Goal: Find specific page/section: Find specific page/section

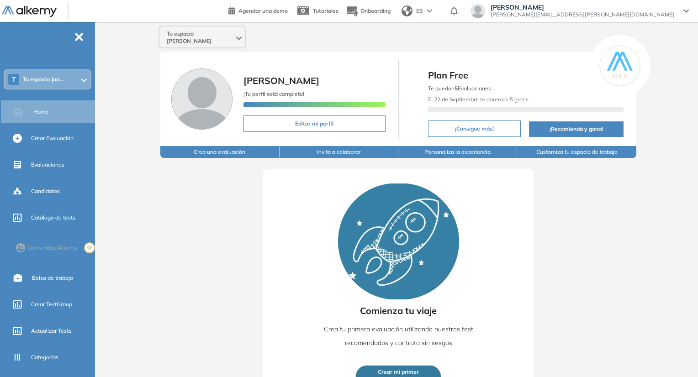
click at [236, 39] on div "Tu espacio [PERSON_NAME]" at bounding box center [202, 37] width 86 height 22
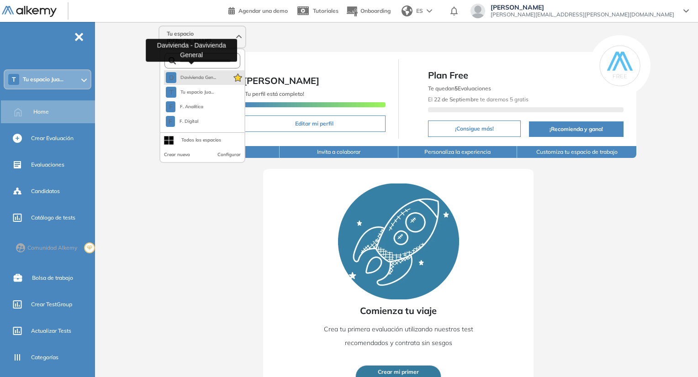
click at [208, 74] on button "D Davivienda Gen..." at bounding box center [191, 77] width 50 height 11
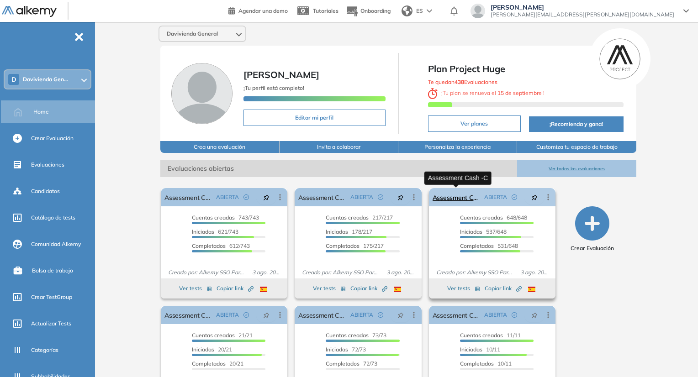
click at [453, 201] on link "Assessment Cash -C" at bounding box center [457, 197] width 48 height 18
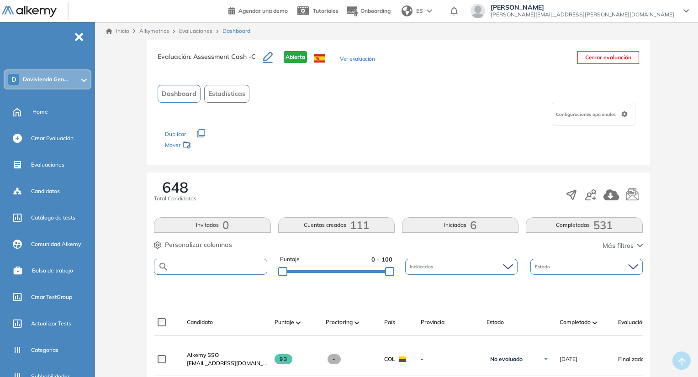
click at [255, 264] on input "text" at bounding box center [218, 267] width 98 height 7
paste input "**********"
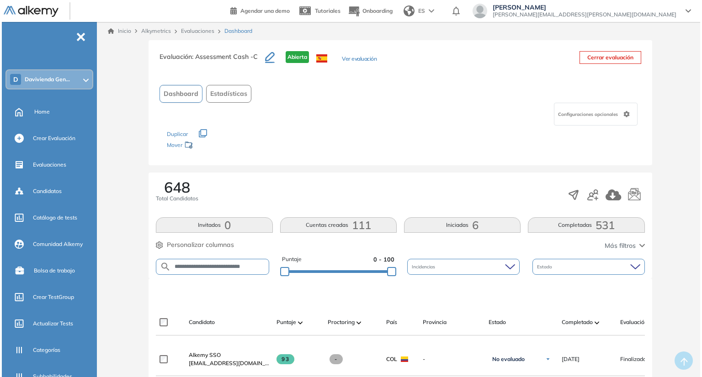
scroll to position [0, 14]
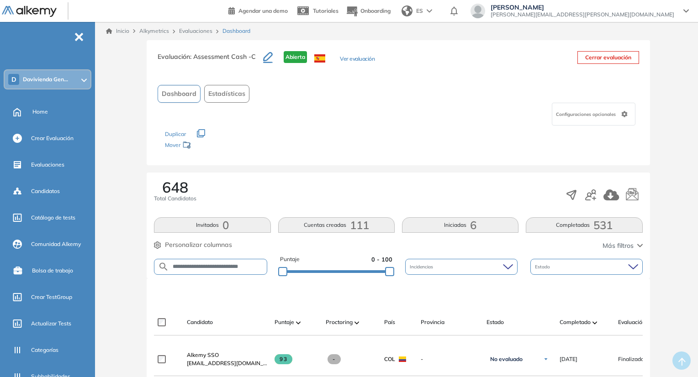
type input "**********"
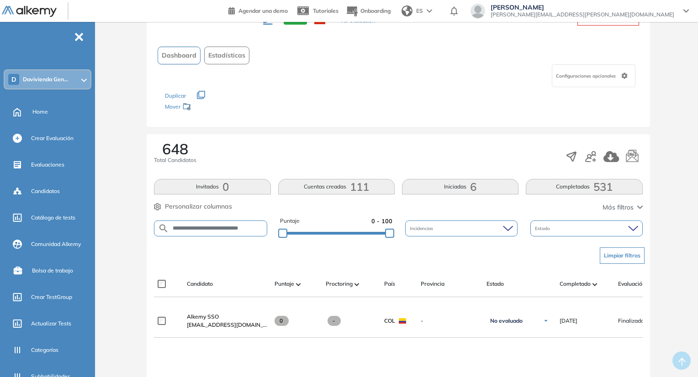
scroll to position [91, 0]
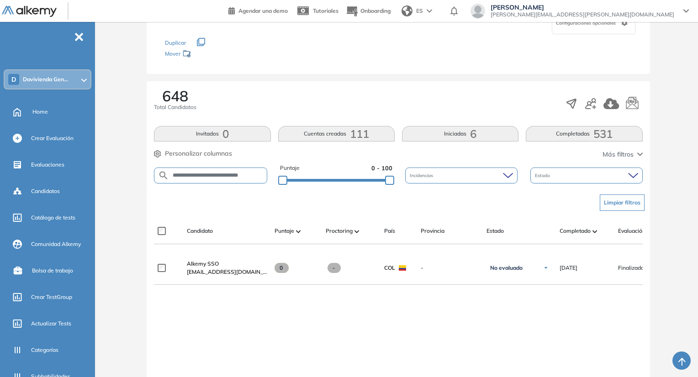
click at [190, 153] on span "Personalizar columnas" at bounding box center [198, 154] width 67 height 10
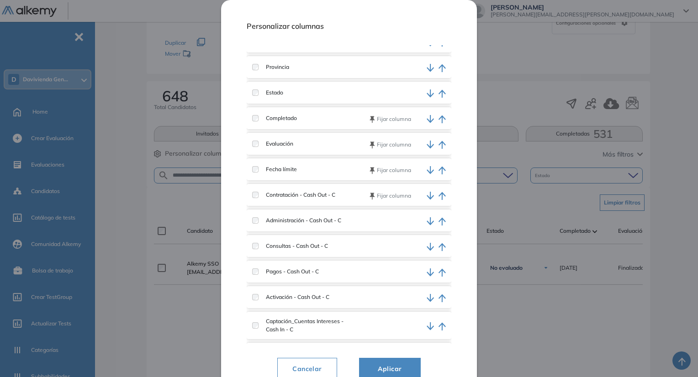
click at [256, 226] on div "Administración - Cash Out - C" at bounding box center [349, 221] width 205 height 22
click at [255, 249] on div "Consultas - Cash Out - C" at bounding box center [302, 246] width 101 height 8
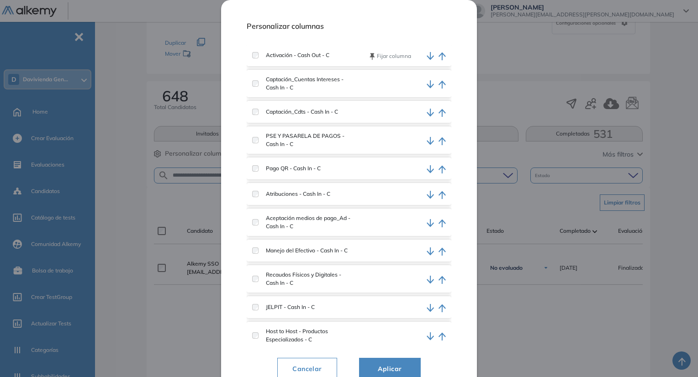
scroll to position [320, 0]
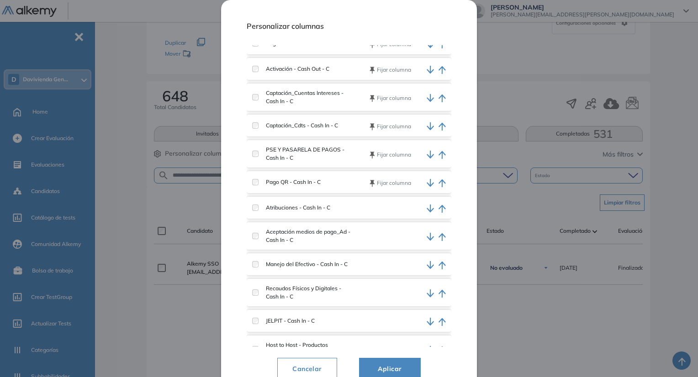
click at [261, 208] on label "Atribuciones - Cash In - C" at bounding box center [295, 208] width 72 height 8
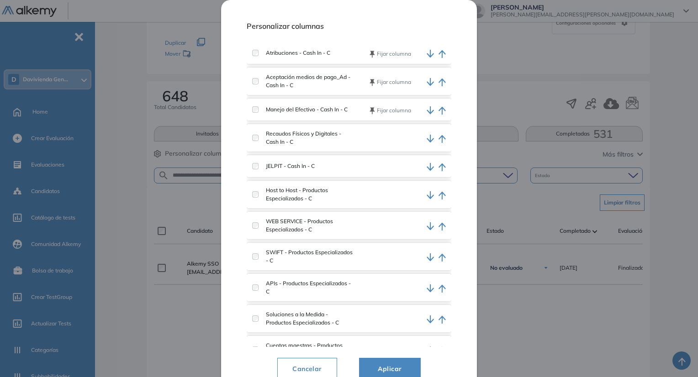
scroll to position [495, 0]
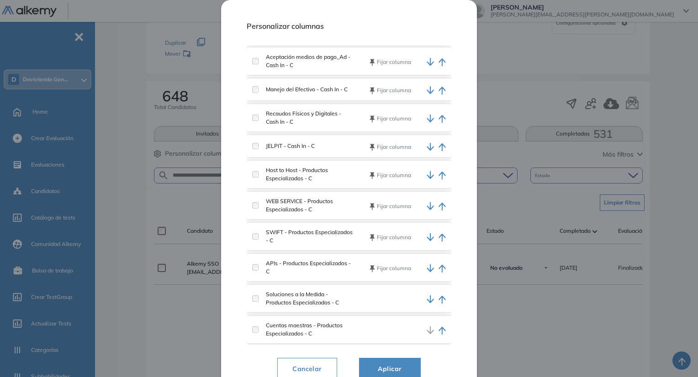
click at [260, 300] on label "Soluciones a la Medida - Productos Especializados - C" at bounding box center [306, 298] width 95 height 16
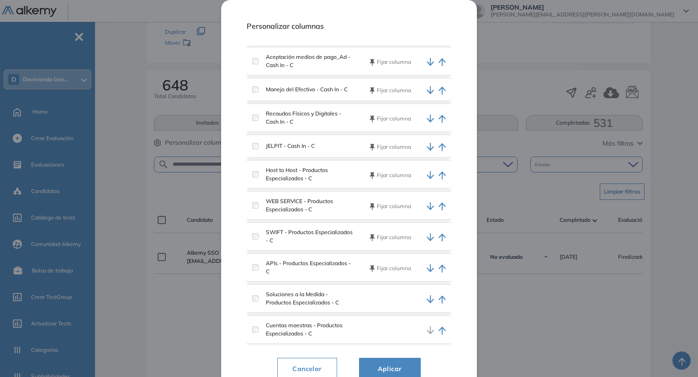
scroll to position [183, 0]
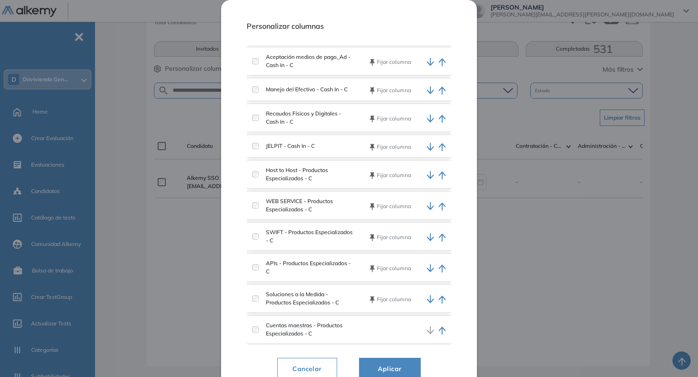
click at [256, 327] on div "Cuentas maestras - Productos Especializados - C" at bounding box center [302, 330] width 101 height 16
click at [384, 364] on span "Aplicar" at bounding box center [389, 369] width 39 height 11
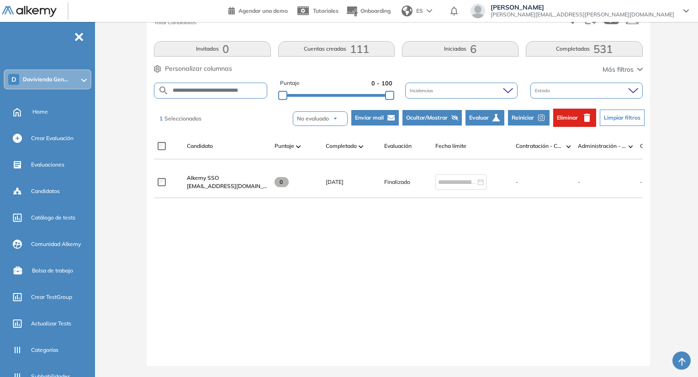
click at [523, 114] on span "Reiniciar" at bounding box center [523, 118] width 22 height 8
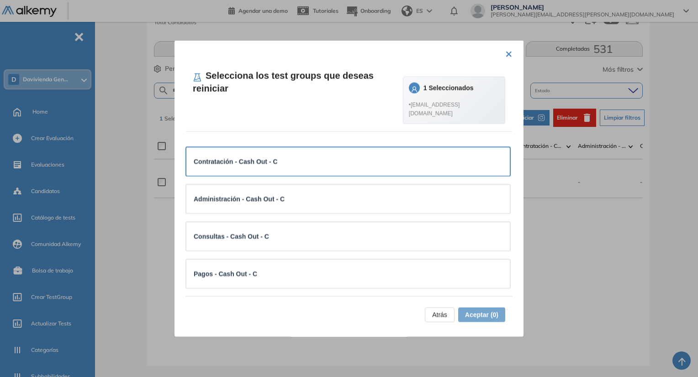
click at [317, 165] on div "Contratación - Cash Out - C" at bounding box center [348, 161] width 309 height 10
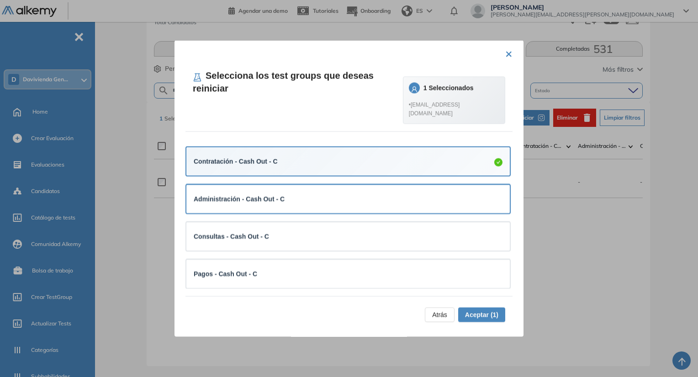
scroll to position [137, 0]
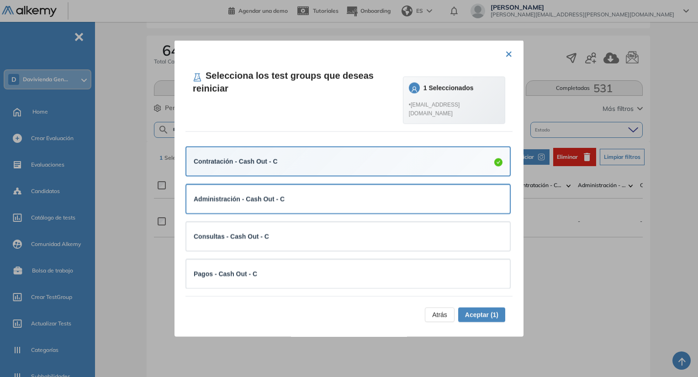
click at [318, 194] on div "Administración - Cash Out - C" at bounding box center [348, 199] width 309 height 10
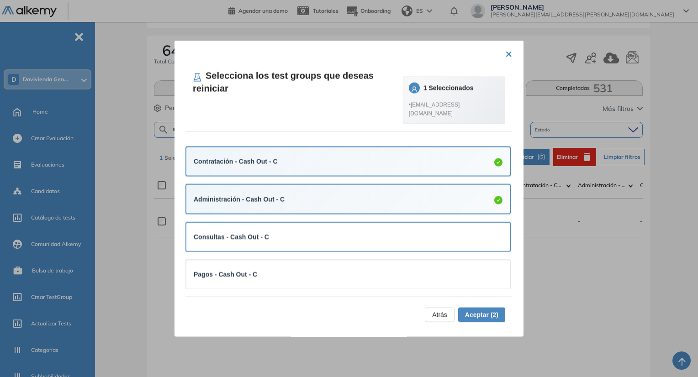
click at [332, 234] on div "Consultas - Cash Out - C" at bounding box center [348, 237] width 309 height 10
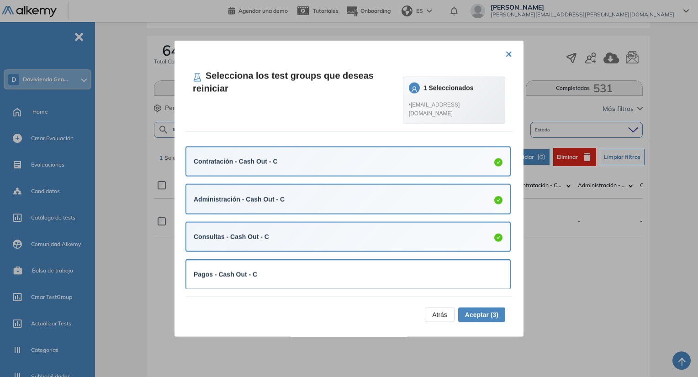
click at [335, 264] on div "Pagos - Cash Out - C" at bounding box center [347, 274] width 323 height 28
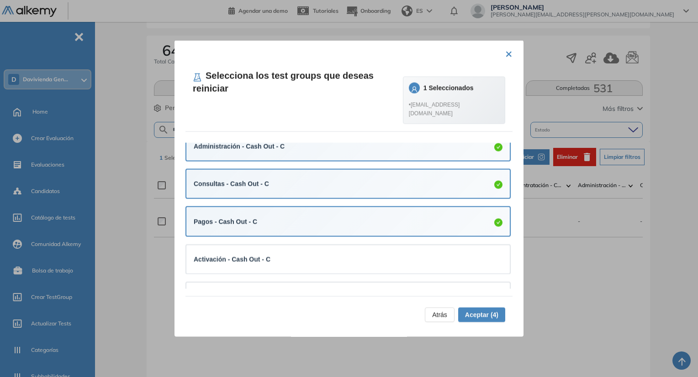
scroll to position [91, 0]
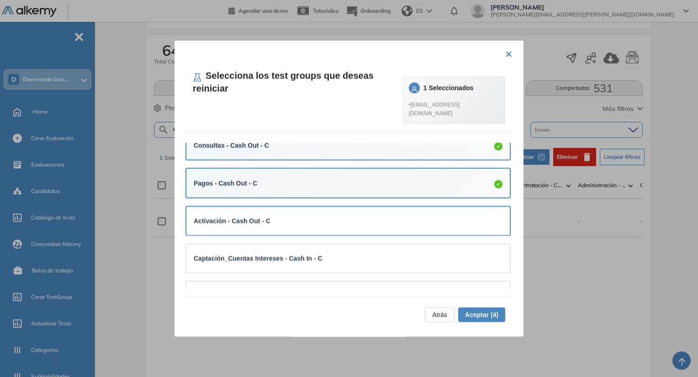
click at [337, 222] on div "Activación - Cash Out - C" at bounding box center [348, 221] width 309 height 10
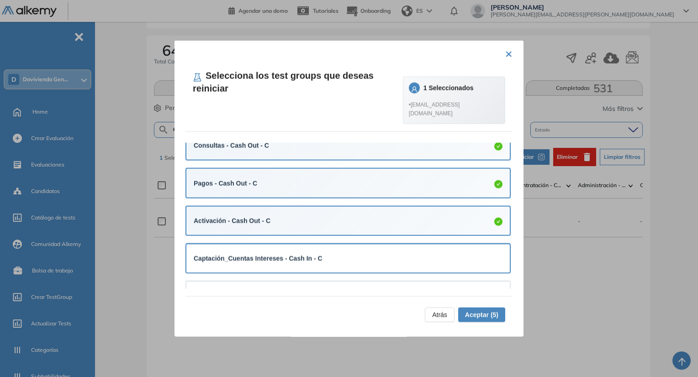
click at [340, 254] on div "Captación_Cuentas Intereses - Cash In - C" at bounding box center [348, 258] width 309 height 10
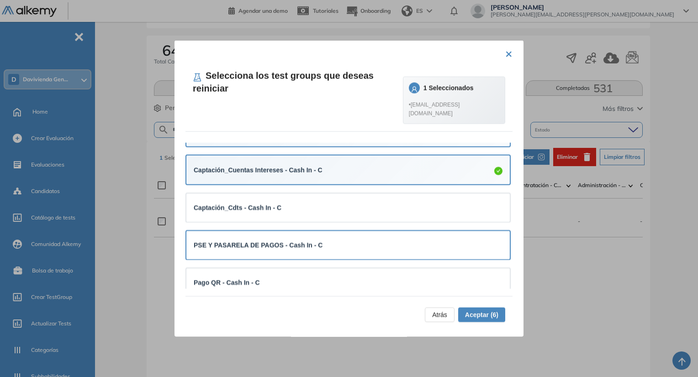
scroll to position [183, 0]
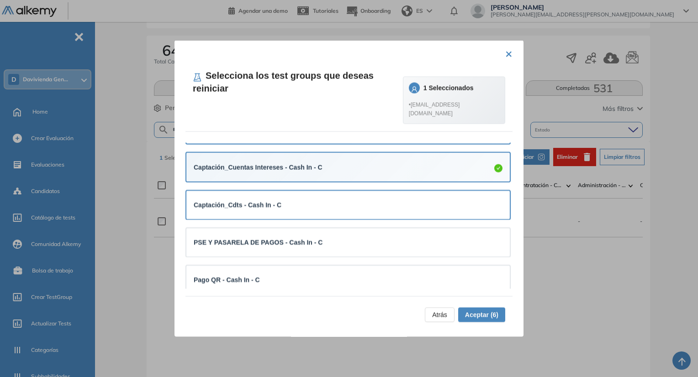
click at [345, 209] on div "Captación_Cdts - Cash In - C" at bounding box center [348, 205] width 309 height 10
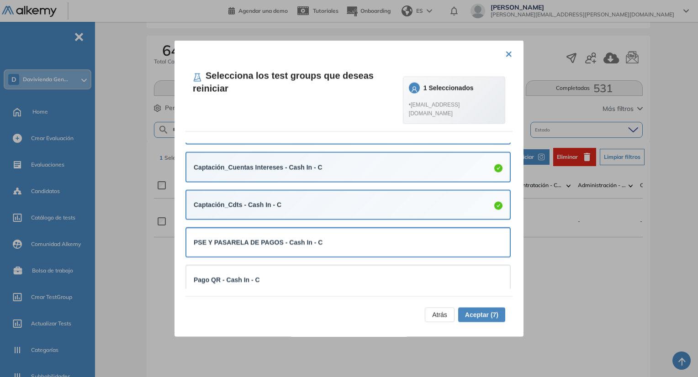
click at [354, 246] on div "PSE Y PASARELA DE PAGOS - Cash In - C" at bounding box center [348, 243] width 309 height 10
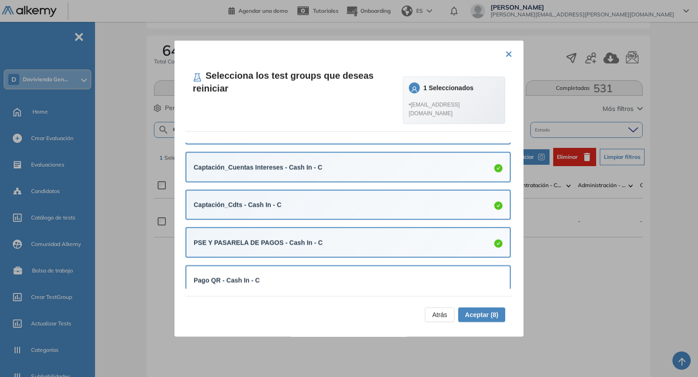
click at [353, 284] on div "Pago QR - Cash In - C" at bounding box center [348, 280] width 309 height 10
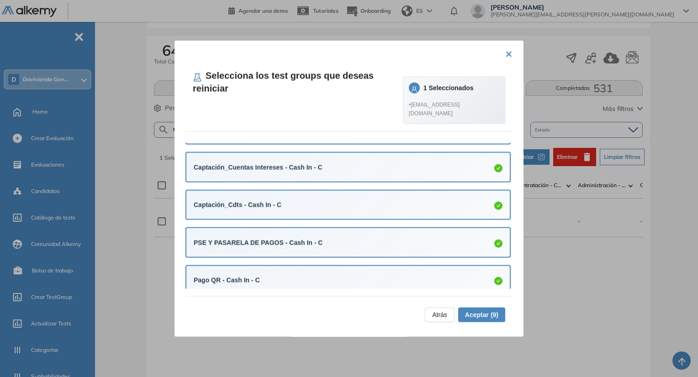
scroll to position [320, 0]
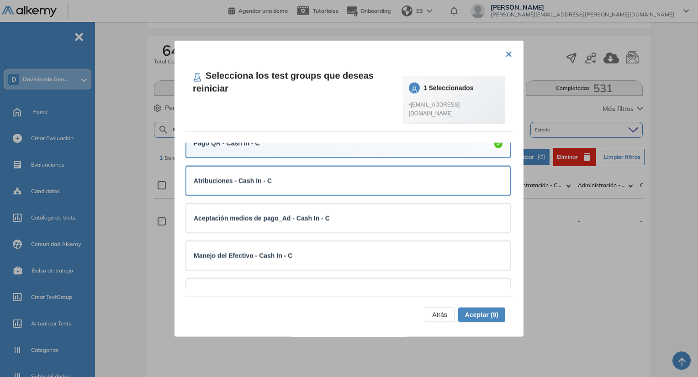
click at [361, 179] on div "Atribuciones - Cash In - C" at bounding box center [348, 181] width 309 height 10
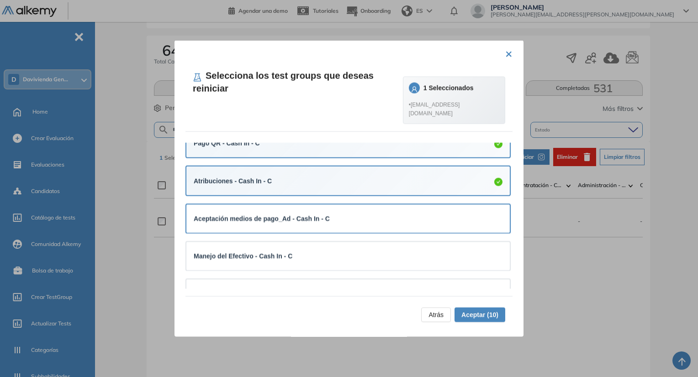
click at [356, 222] on div "Aceptación medios de pago_Ad - Cash In - C" at bounding box center [348, 218] width 309 height 10
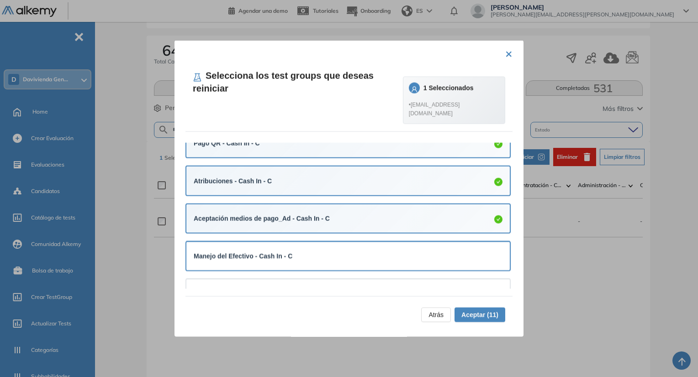
click at [361, 246] on div "Manejo del Efectivo - Cash In - C" at bounding box center [347, 256] width 323 height 28
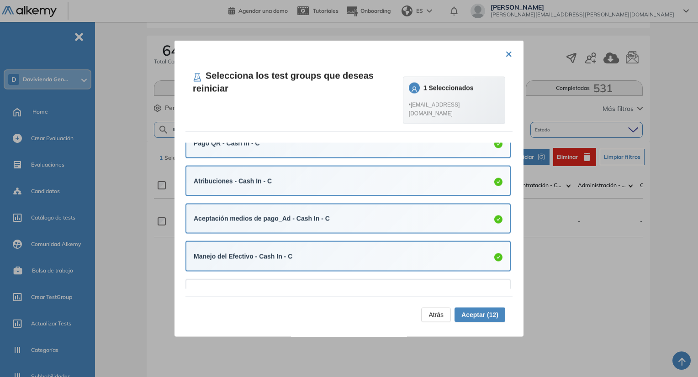
scroll to position [411, 0]
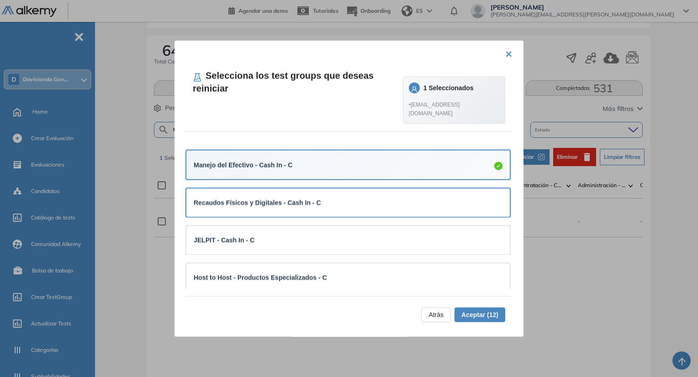
click at [359, 207] on div "Recaudos Físicos y Digitales - Cash In - C" at bounding box center [348, 202] width 309 height 10
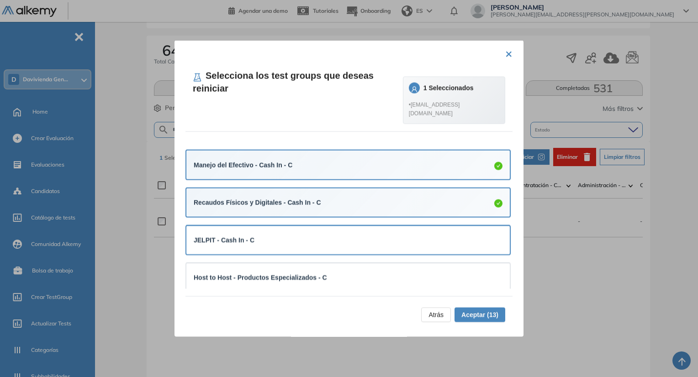
click at [357, 233] on div "JELPIT - Cash In - C" at bounding box center [347, 240] width 323 height 28
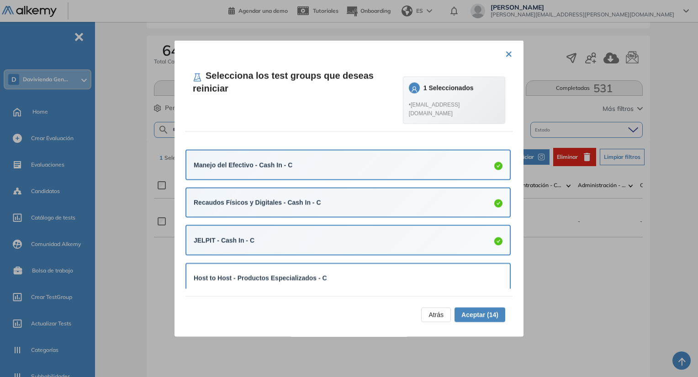
click at [363, 270] on div "Host to Host - Productos Especializados - C" at bounding box center [347, 278] width 323 height 28
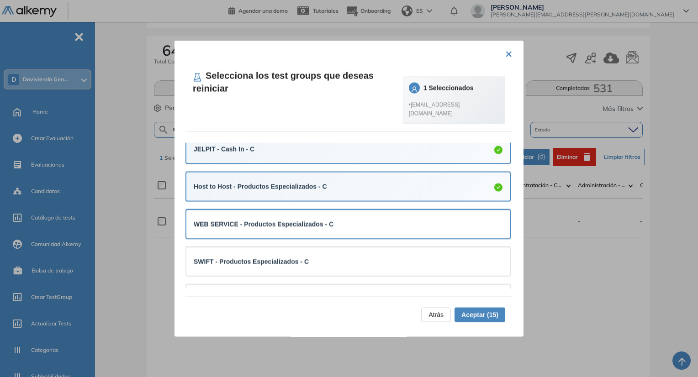
click at [352, 226] on div "WEB SERVICE - Productos Especializados - C" at bounding box center [348, 224] width 309 height 10
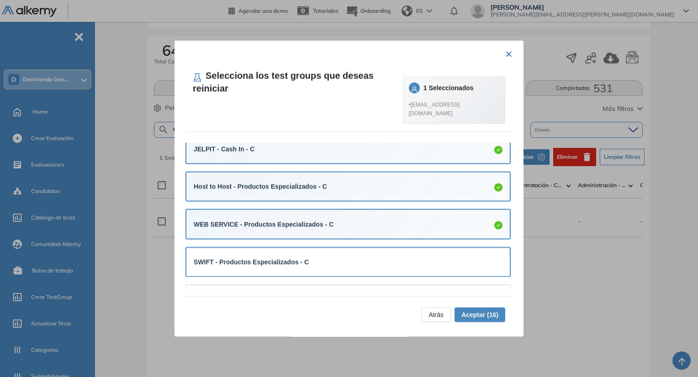
click at [352, 253] on div "SWIFT - Productos Especializados - C" at bounding box center [347, 262] width 323 height 28
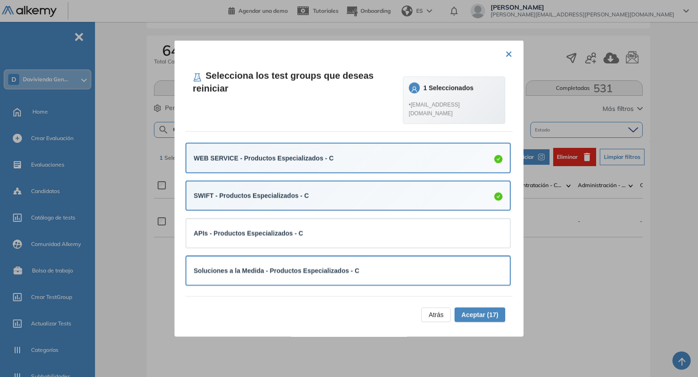
scroll to position [594, 0]
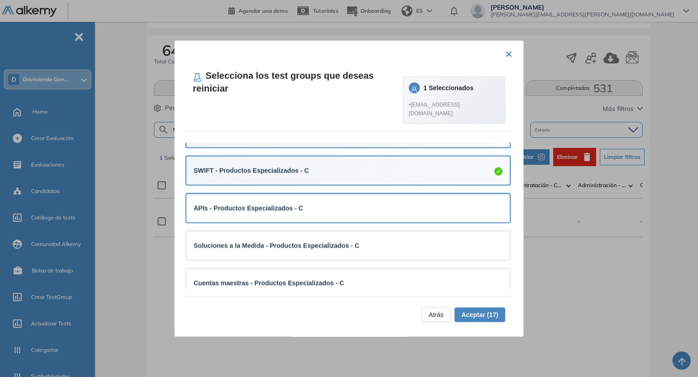
click at [351, 211] on div "APIs - Productos Especializados - C" at bounding box center [348, 208] width 309 height 10
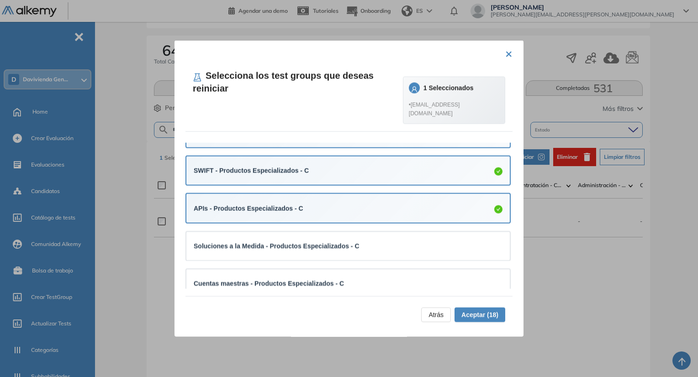
drag, startPoint x: 346, startPoint y: 242, endPoint x: 350, endPoint y: 268, distance: 26.4
click at [346, 243] on div "Soluciones a la Medida - Productos Especializados - C" at bounding box center [348, 246] width 309 height 14
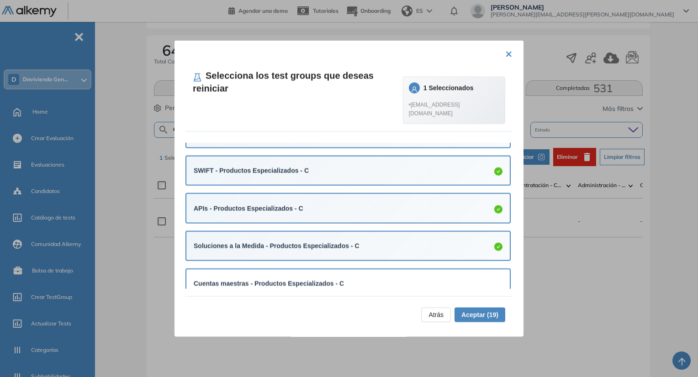
click at [345, 280] on div "Cuentas maestras - Productos Especializados - C" at bounding box center [348, 284] width 309 height 10
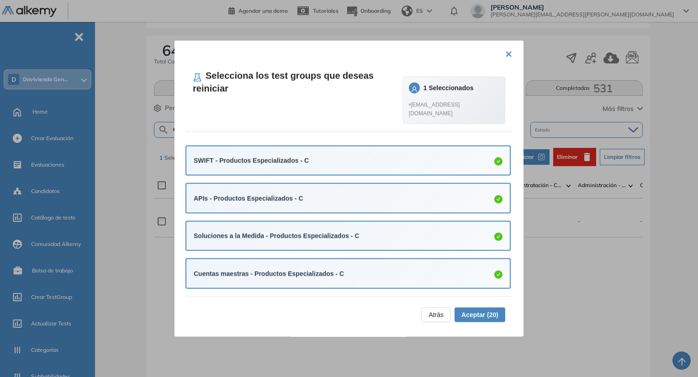
scroll to position [609, 0]
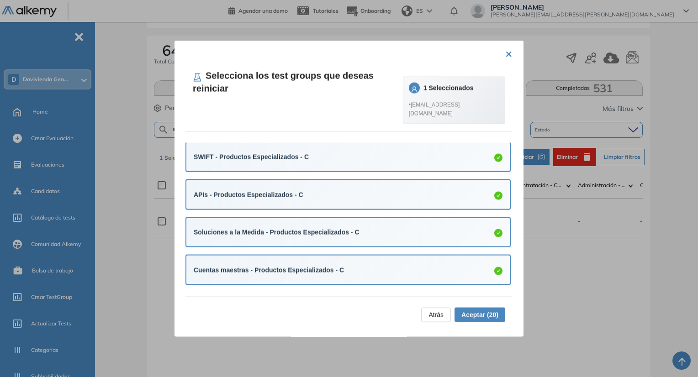
click at [474, 318] on span "Aceptar (20)" at bounding box center [479, 315] width 37 height 10
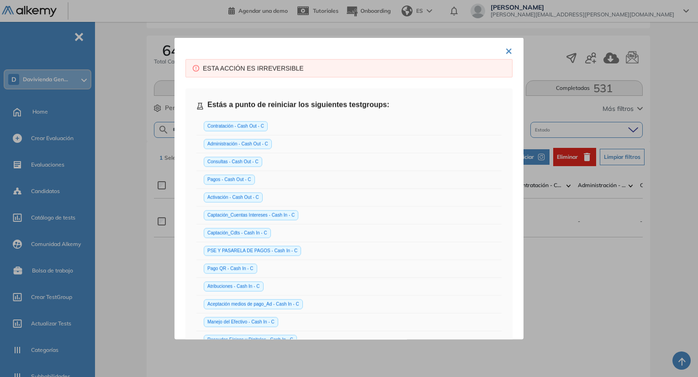
scroll to position [276, 0]
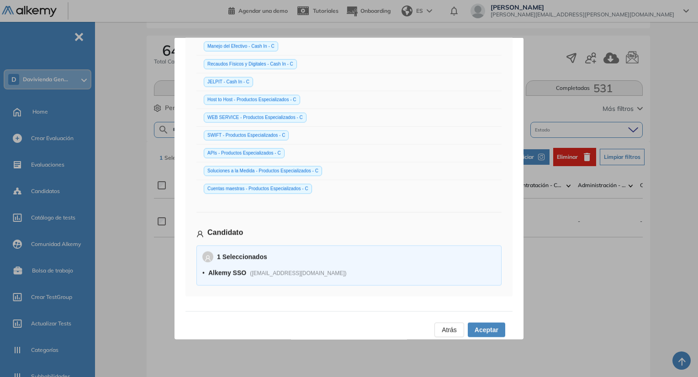
click at [478, 325] on span "Aceptar" at bounding box center [487, 330] width 24 height 10
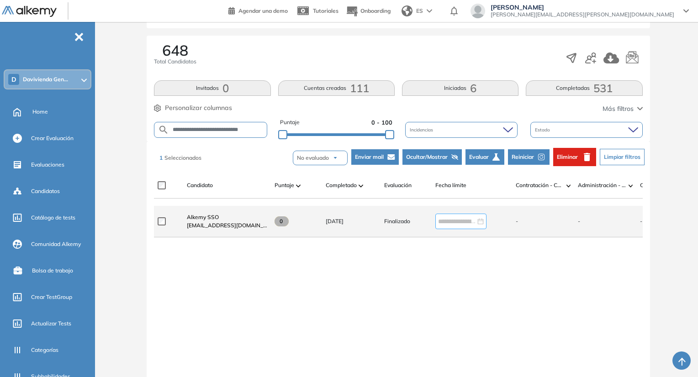
click at [438, 225] on div at bounding box center [460, 222] width 51 height 16
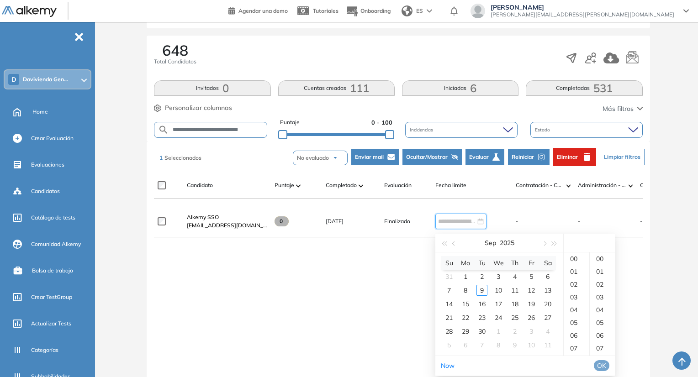
click at [402, 256] on div "Alkemy SSO [EMAIL_ADDRESS][DOMAIN_NAME] 0 [DATE] Finalizado - - - - - - - - - -…" at bounding box center [398, 298] width 489 height 185
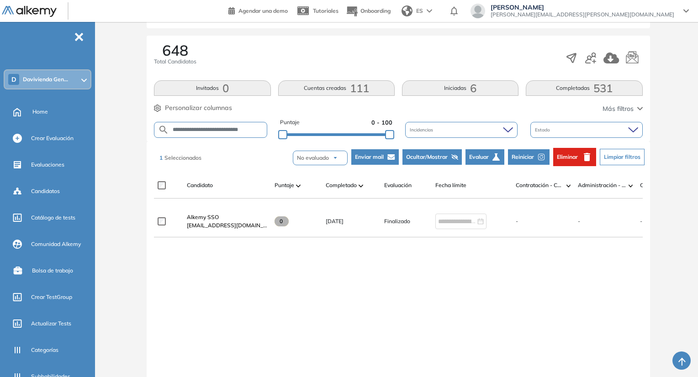
click at [208, 129] on input "**********" at bounding box center [218, 130] width 98 height 7
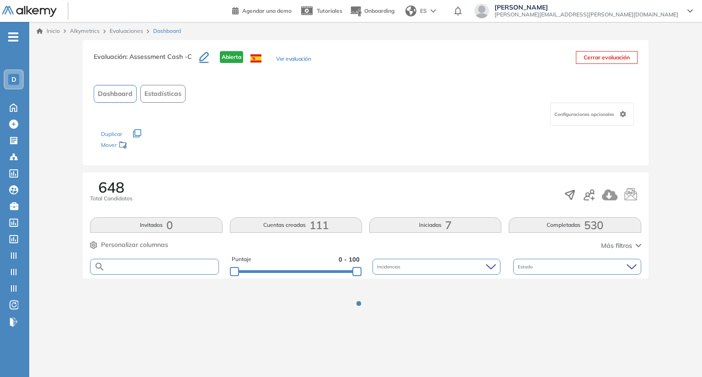
click at [167, 264] on input "text" at bounding box center [161, 267] width 113 height 7
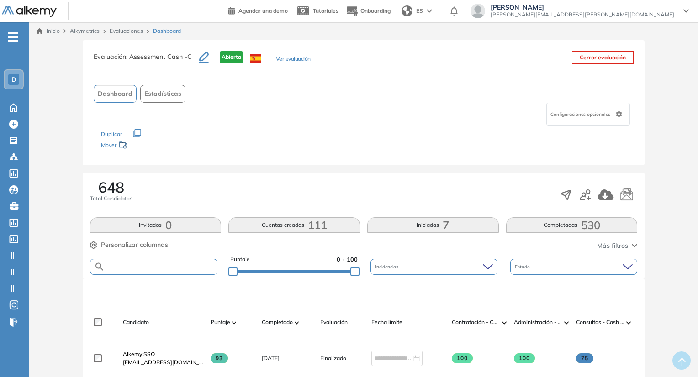
paste input "**********"
type input "**********"
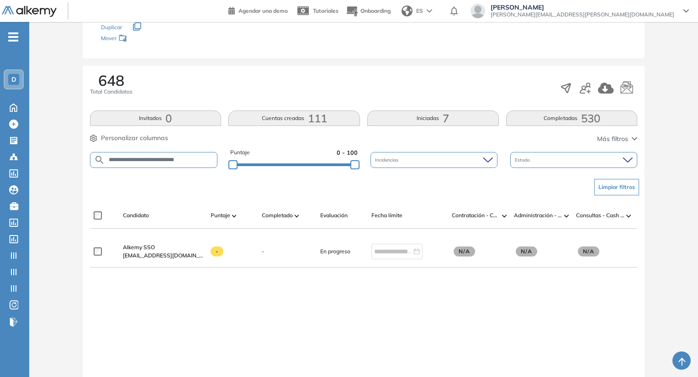
scroll to position [137, 0]
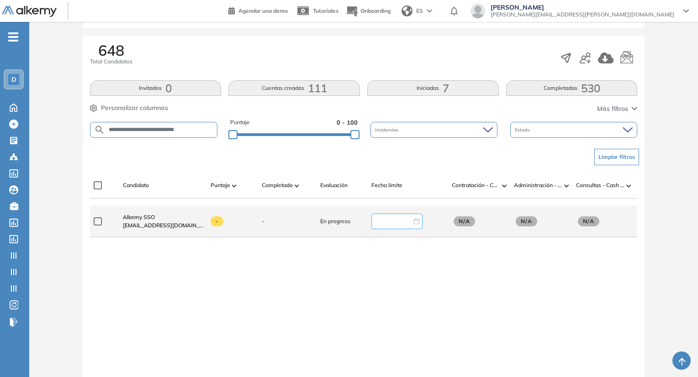
click at [391, 225] on input at bounding box center [392, 221] width 37 height 10
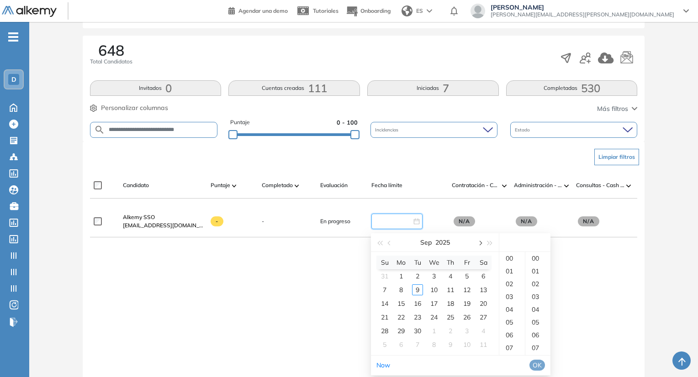
click at [483, 245] on button "button" at bounding box center [480, 242] width 10 height 18
click at [437, 331] on div "31" at bounding box center [433, 331] width 11 height 11
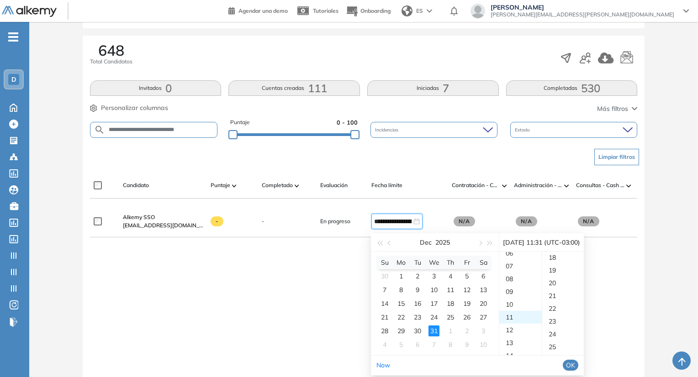
type input "**********"
click at [575, 366] on span "OK" at bounding box center [570, 365] width 9 height 10
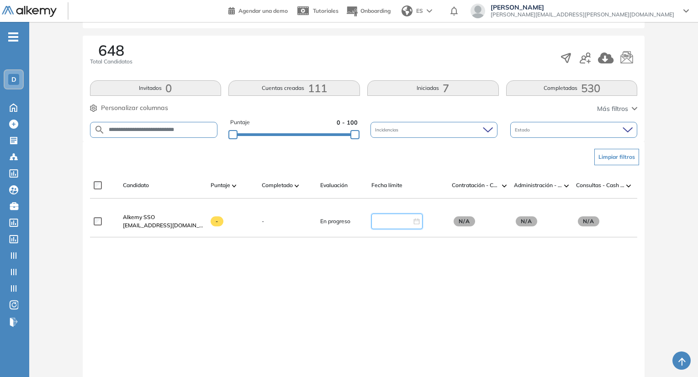
type input "**********"
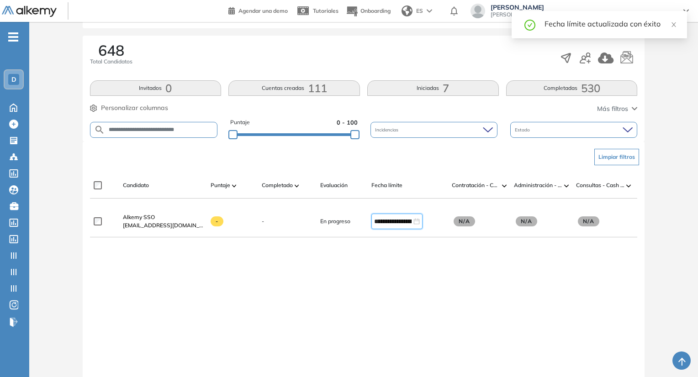
click at [466, 302] on div "**********" at bounding box center [364, 298] width 548 height 185
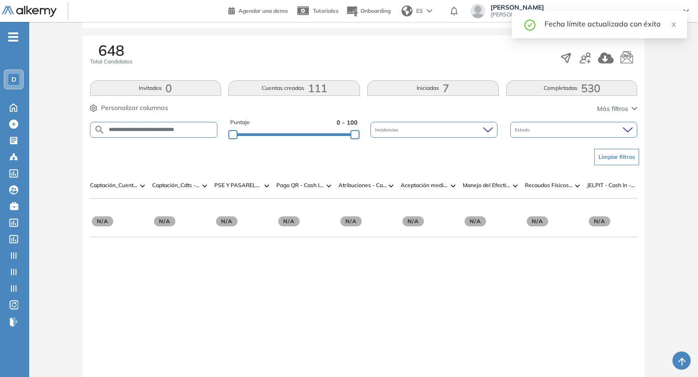
scroll to position [0, 0]
